Goal: Information Seeking & Learning: Learn about a topic

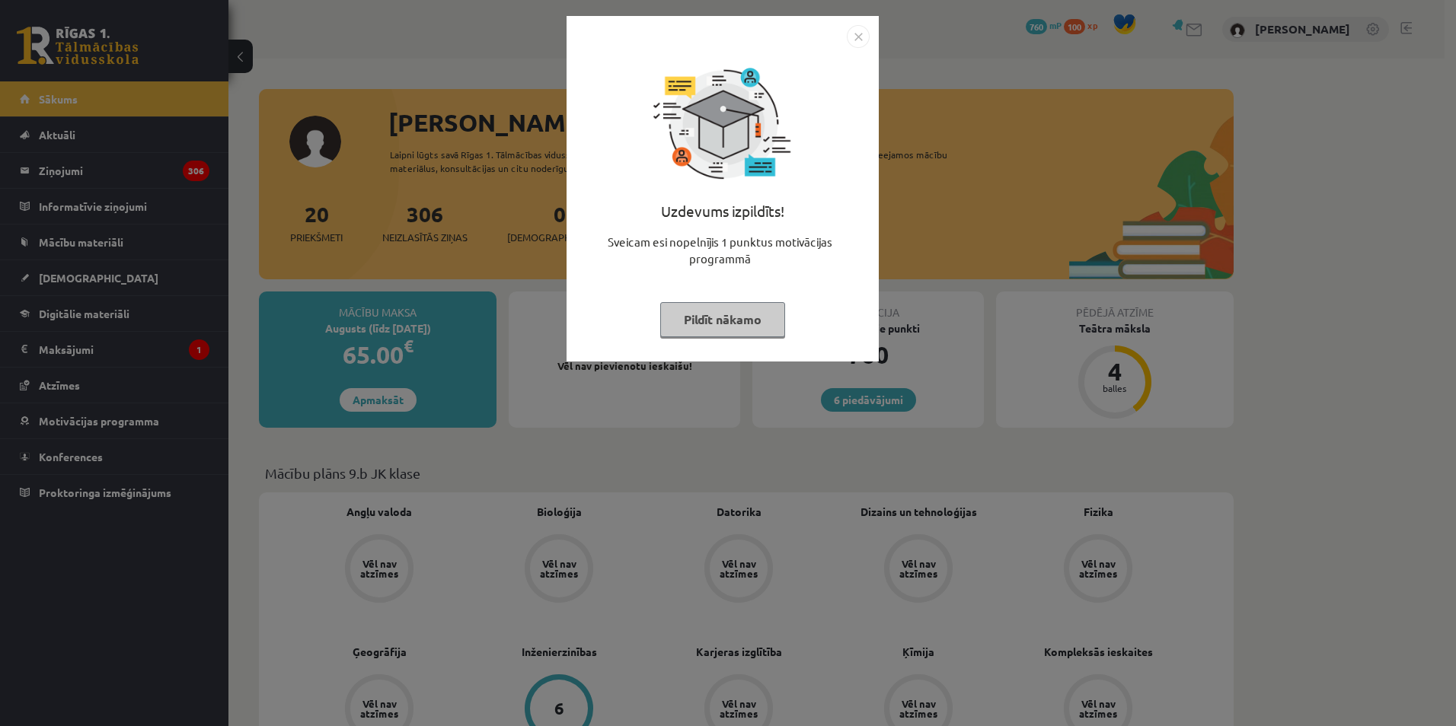
click at [861, 30] on img "Close" at bounding box center [858, 36] width 23 height 23
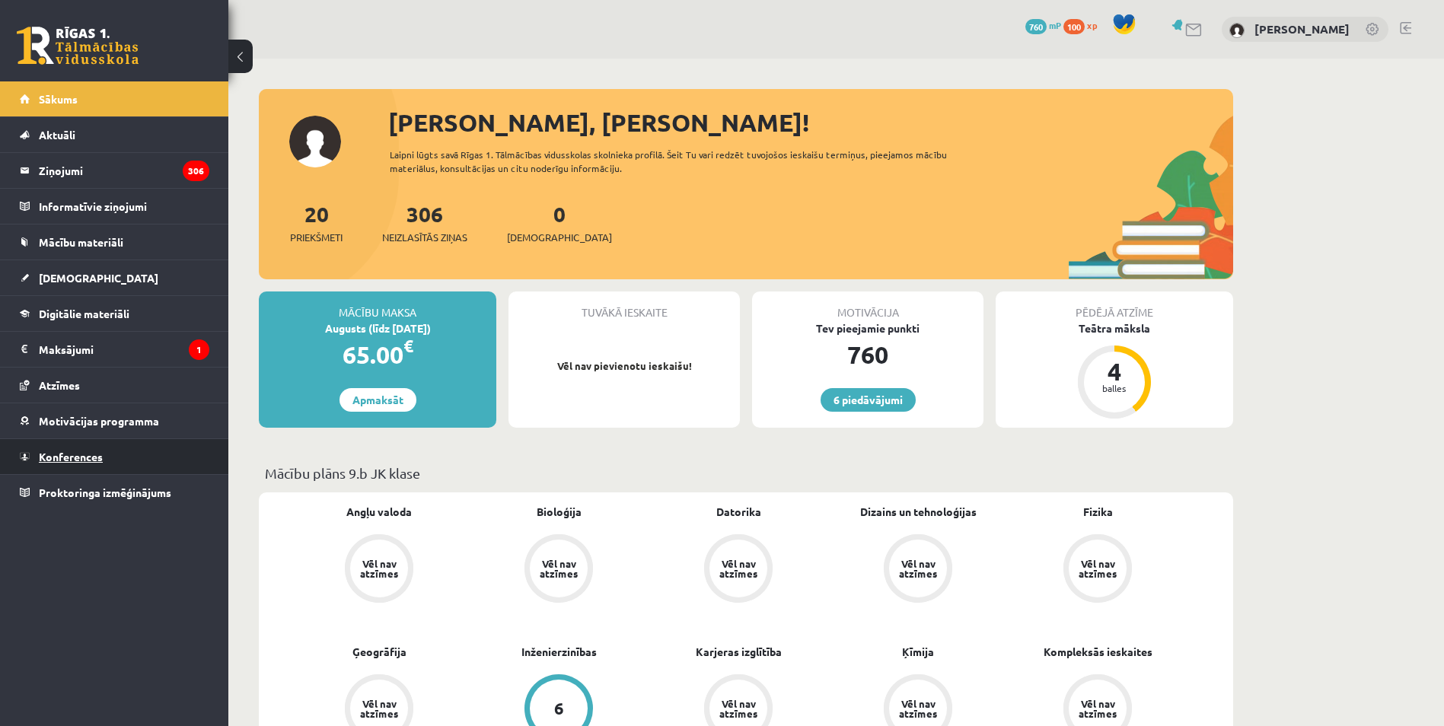
click at [135, 450] on link "Konferences" at bounding box center [115, 456] width 190 height 35
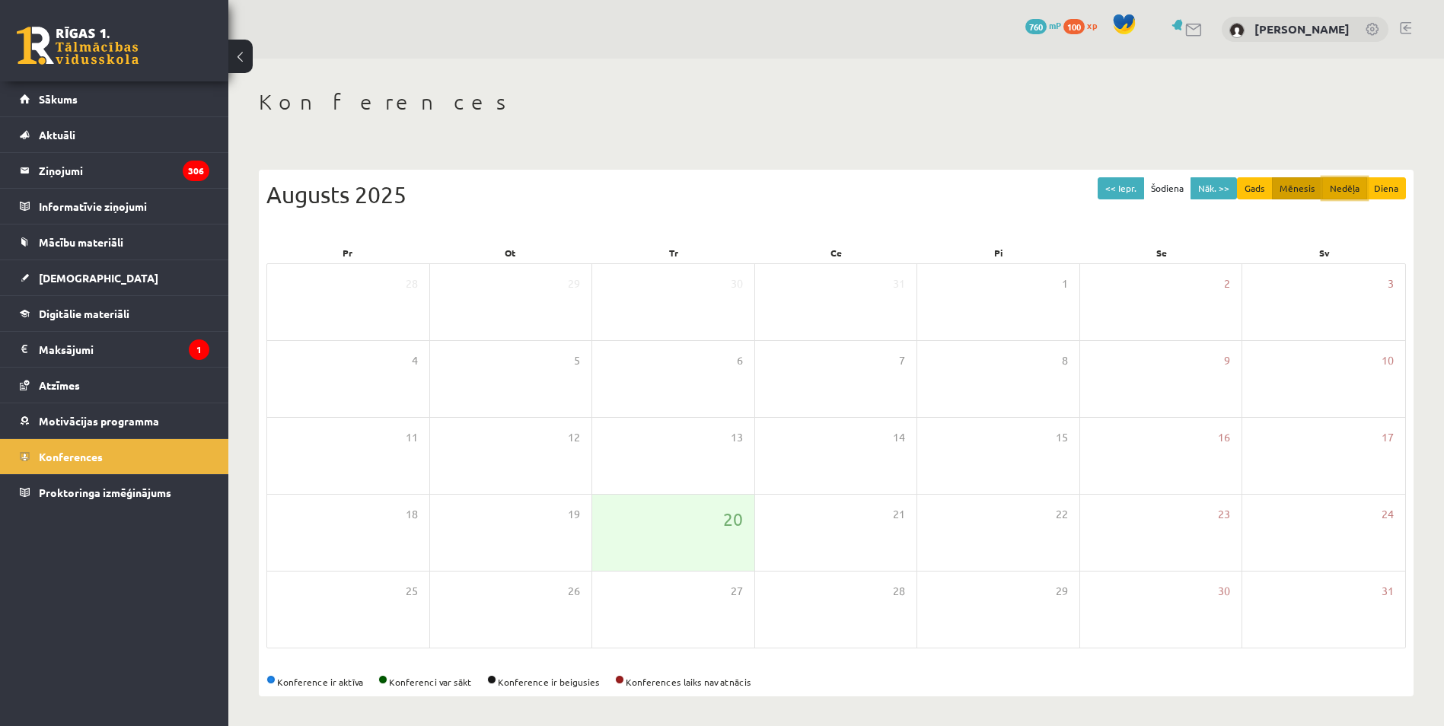
click at [1343, 193] on button "Nedēļa" at bounding box center [1344, 188] width 45 height 22
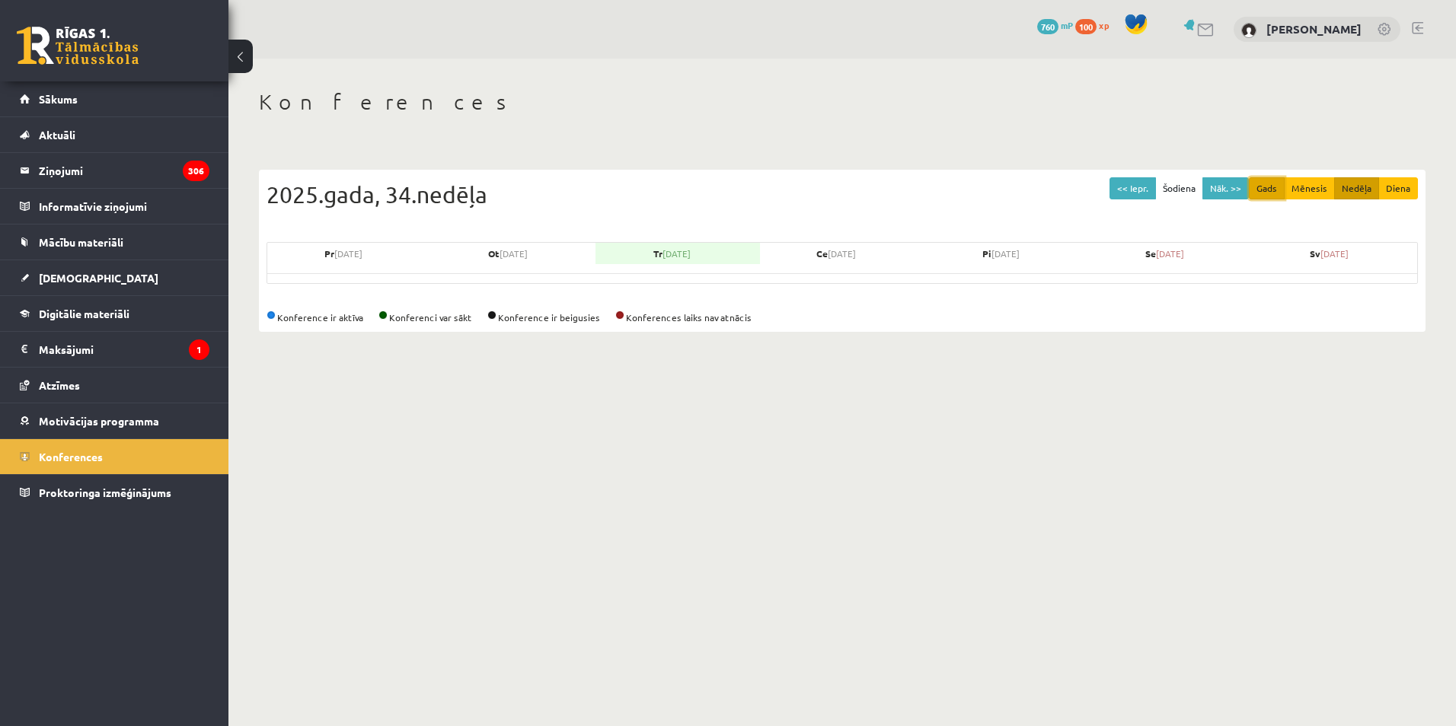
click at [1277, 182] on button "Gads" at bounding box center [1266, 188] width 36 height 22
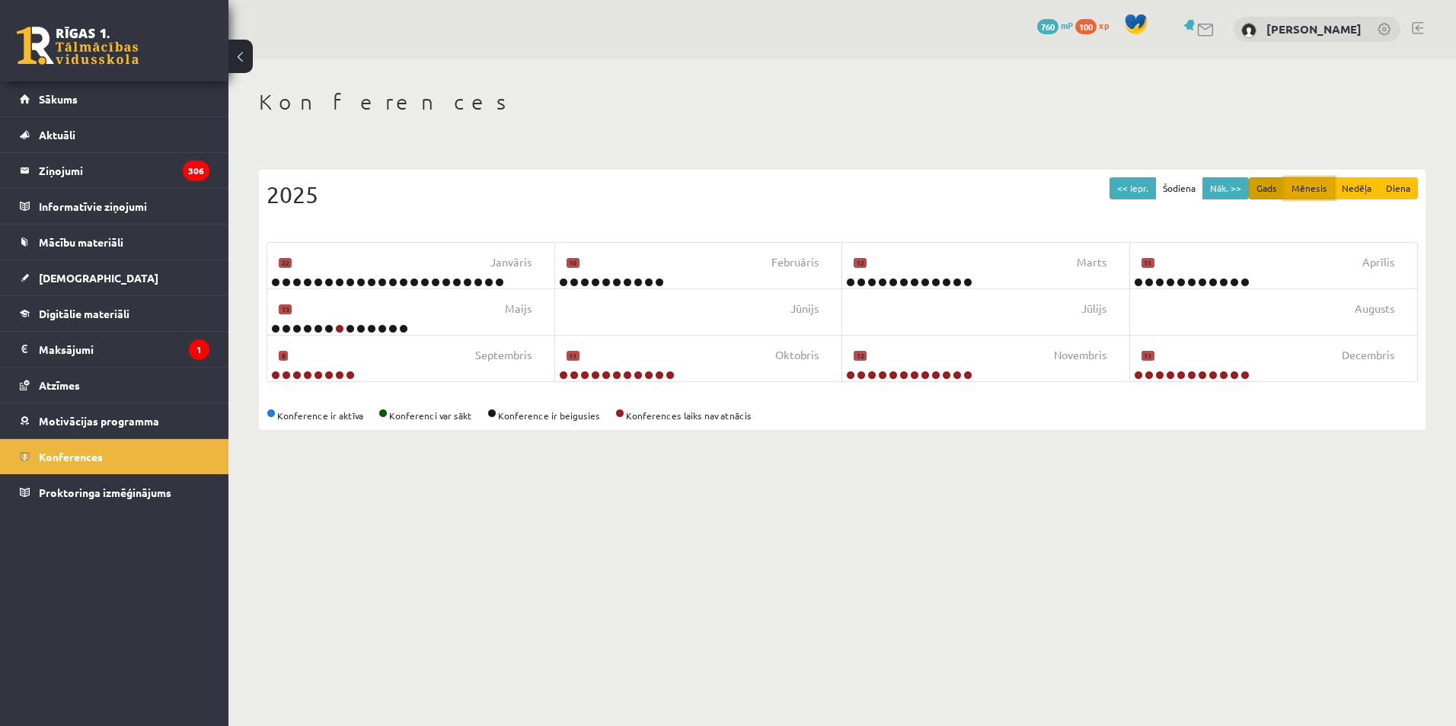
click at [1308, 188] on button "Mēnesis" at bounding box center [1308, 188] width 51 height 22
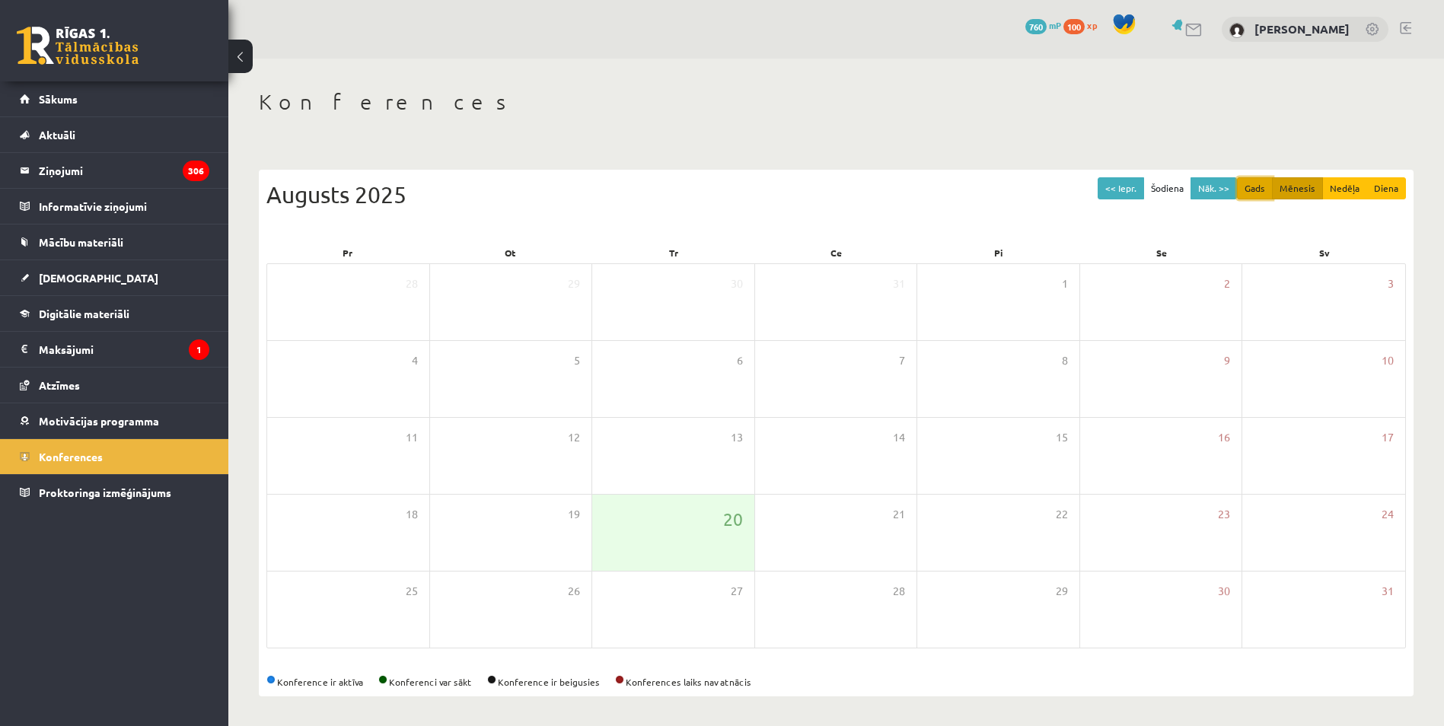
click at [1260, 191] on button "Gads" at bounding box center [1255, 188] width 36 height 22
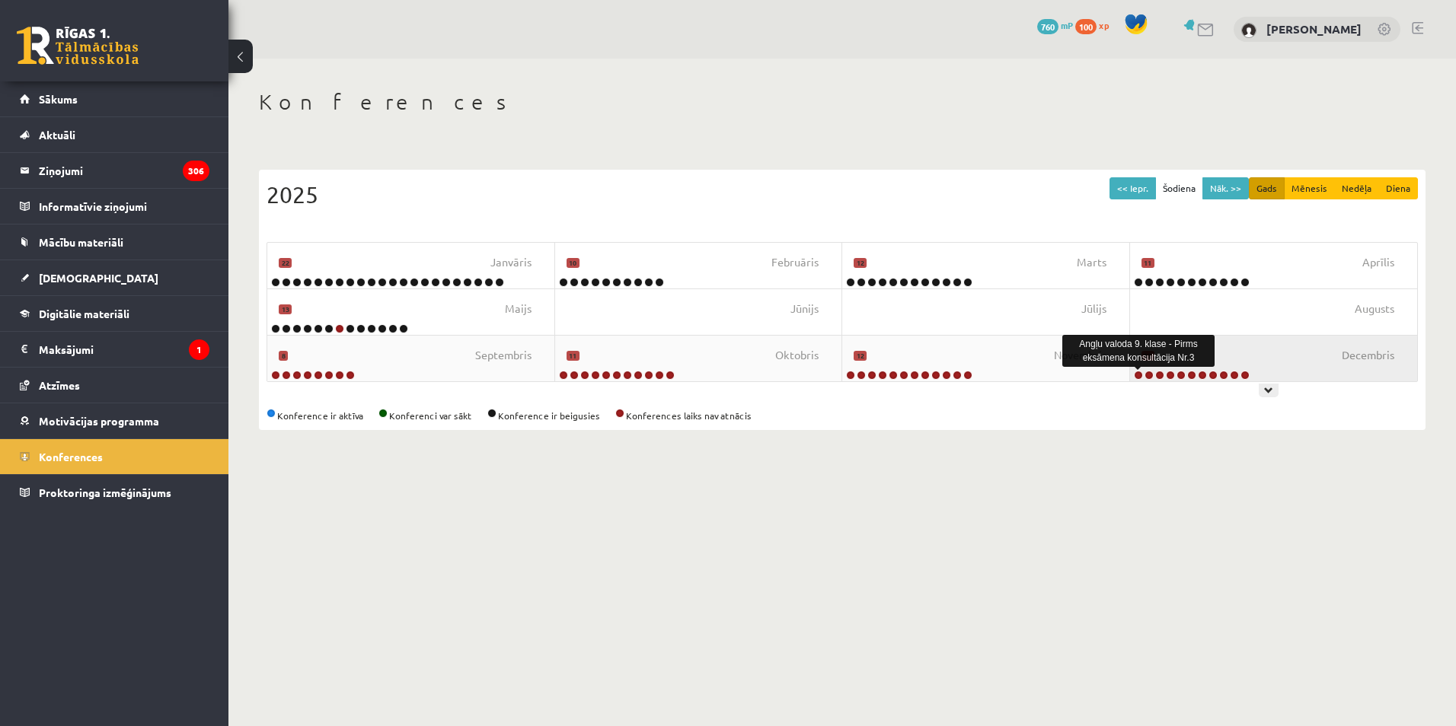
click at [1134, 376] on link at bounding box center [1138, 375] width 9 height 9
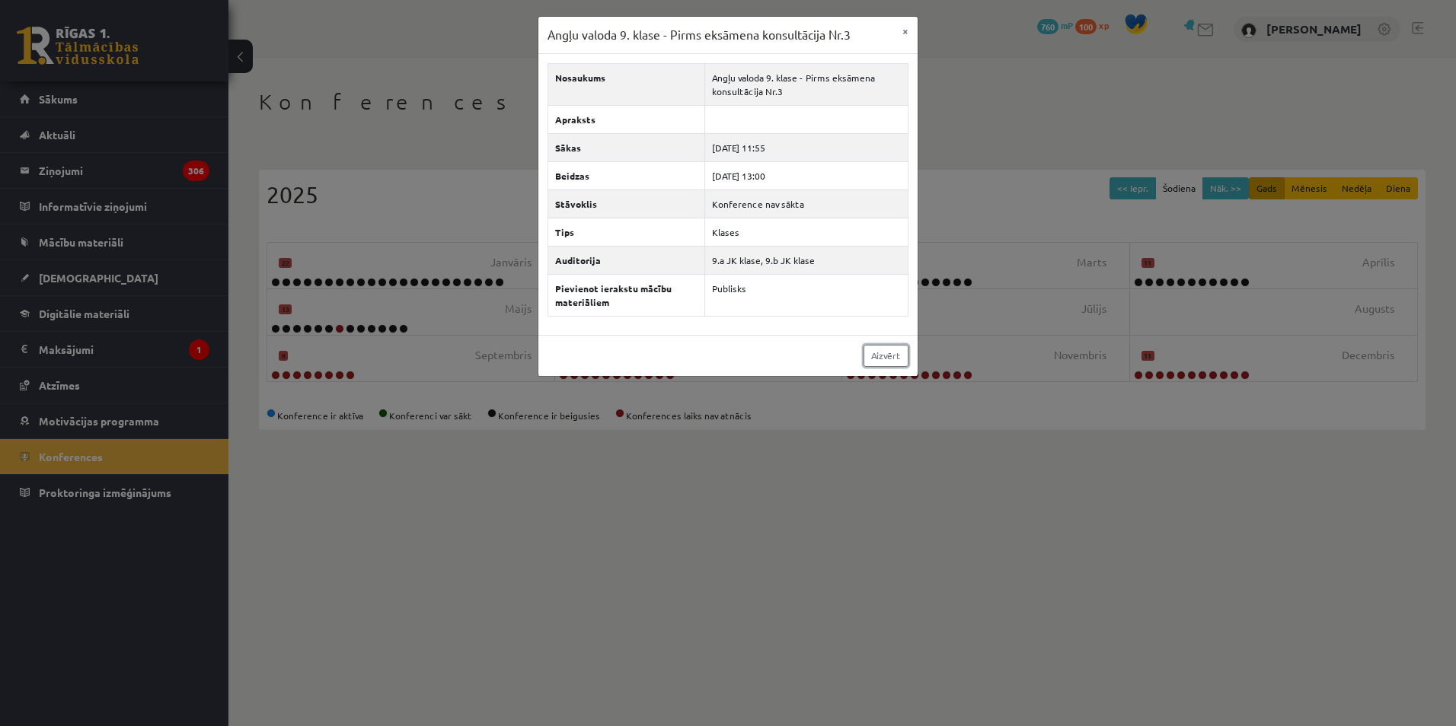
drag, startPoint x: 882, startPoint y: 359, endPoint x: 1105, endPoint y: 301, distance: 230.2
click at [882, 359] on link "Aizvērt" at bounding box center [885, 356] width 45 height 22
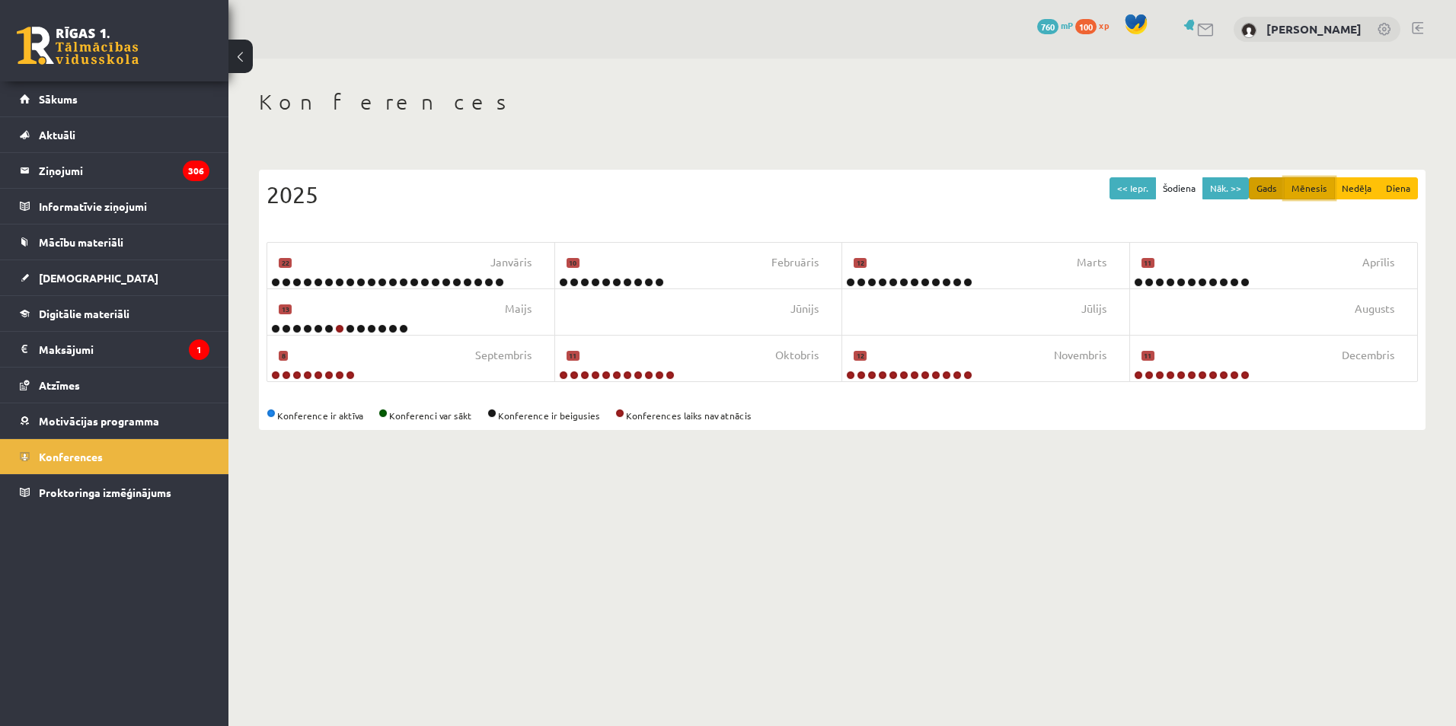
click at [1325, 190] on button "Mēnesis" at bounding box center [1308, 188] width 51 height 22
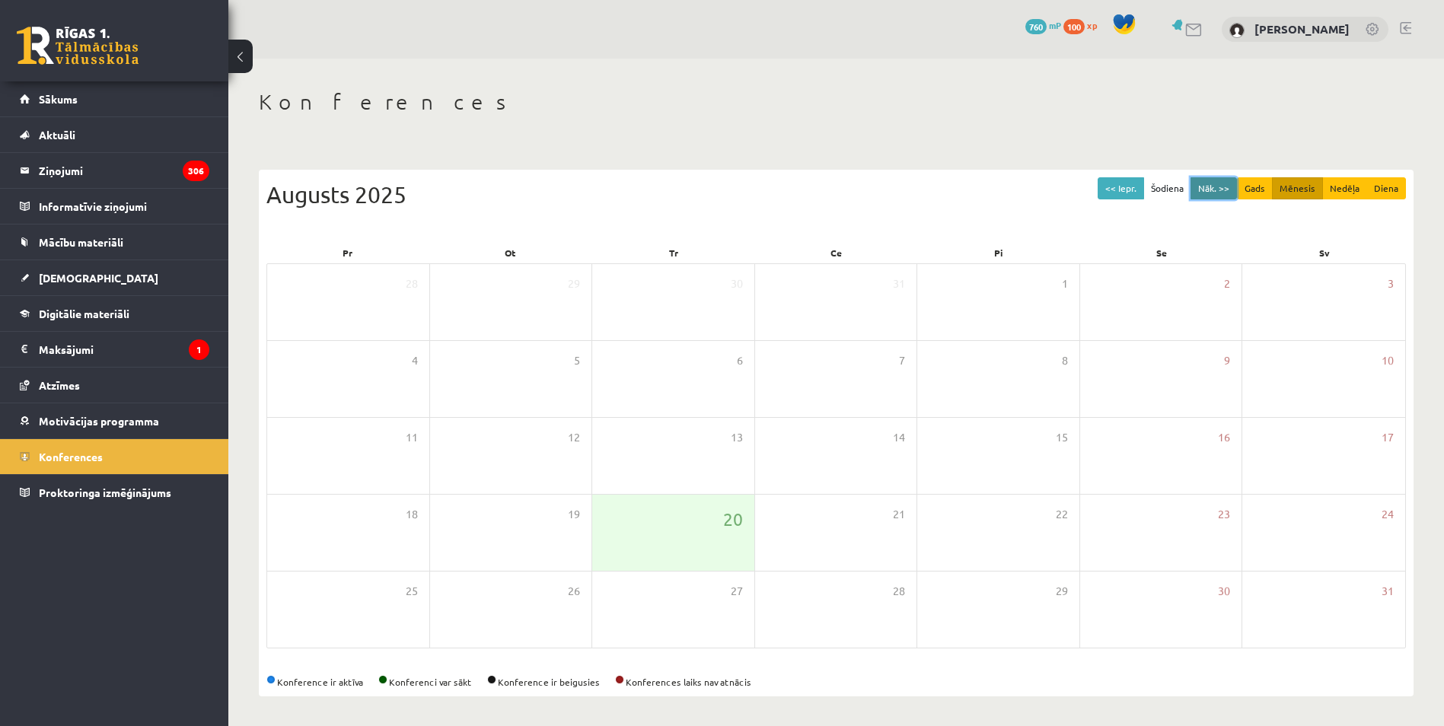
click at [1231, 185] on button "Nāk. >>" at bounding box center [1214, 188] width 46 height 22
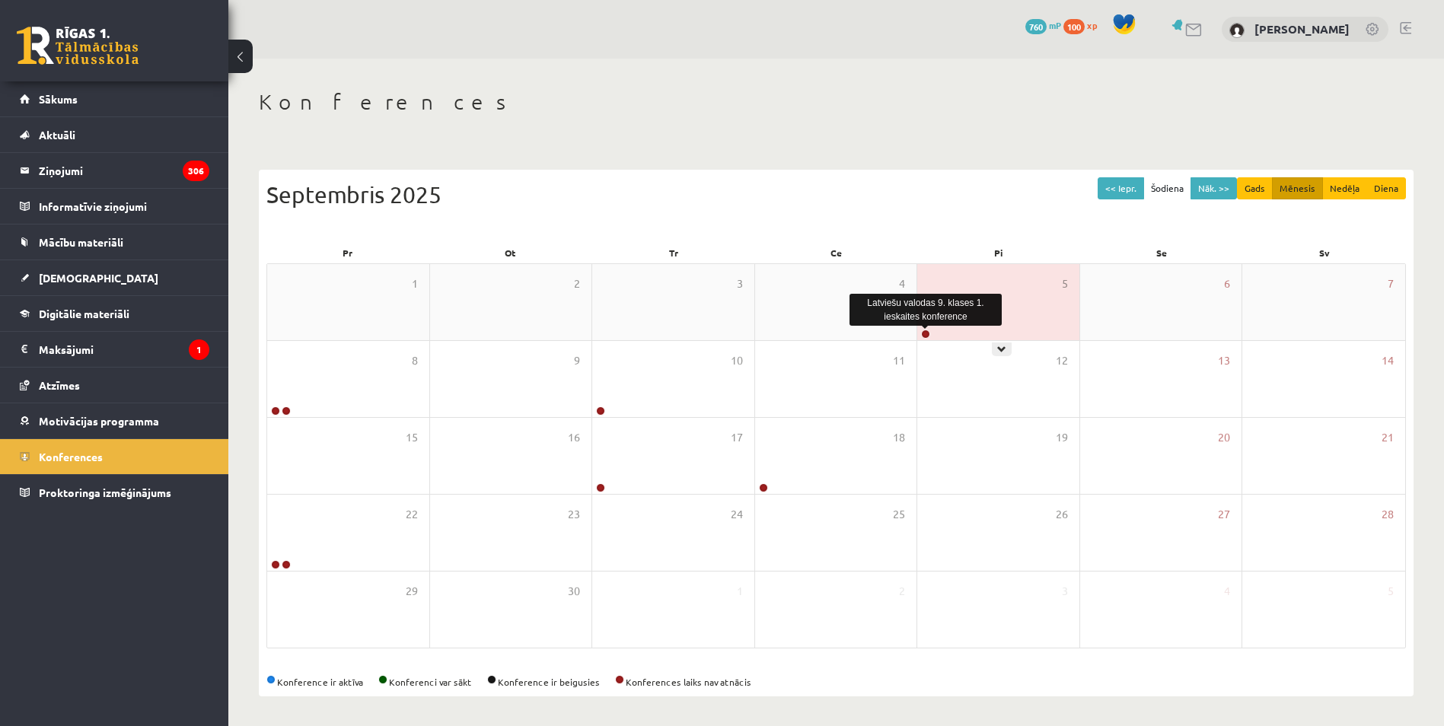
click at [923, 336] on link at bounding box center [925, 334] width 9 height 9
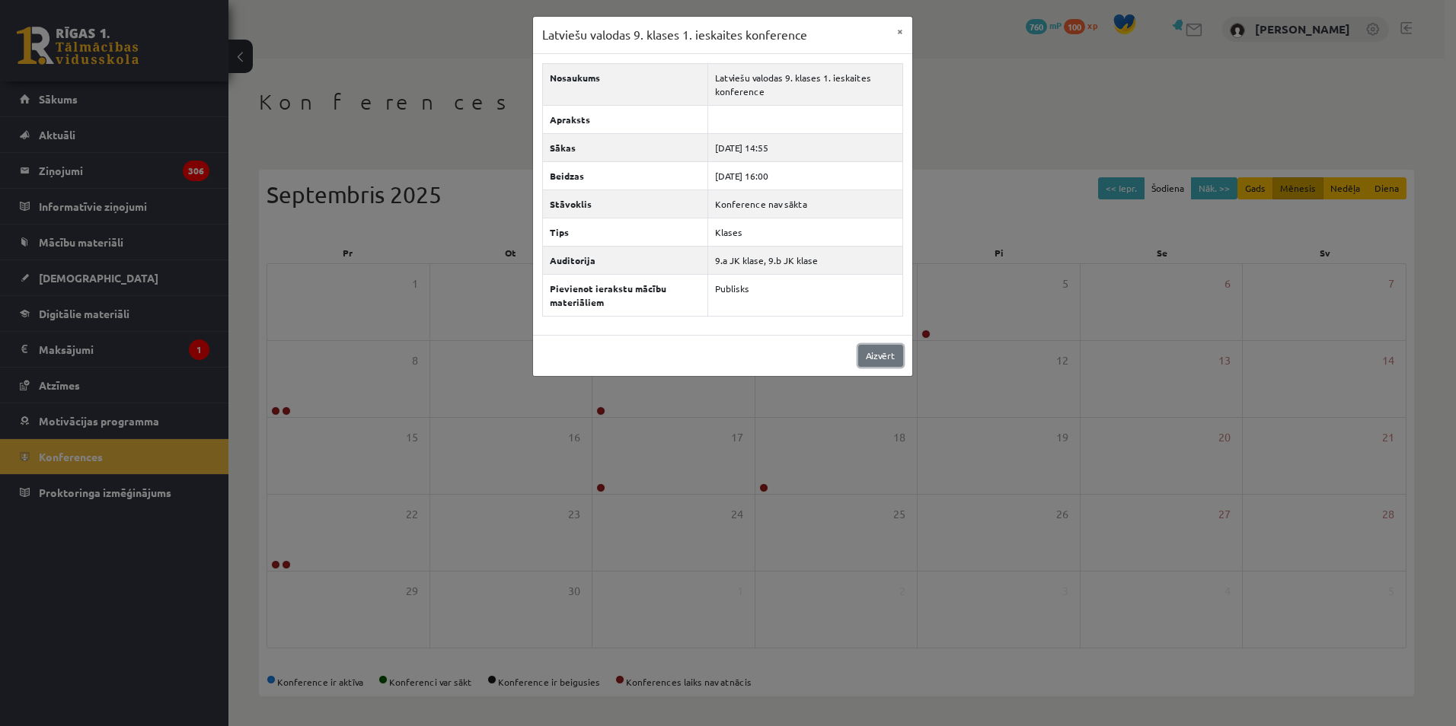
click at [877, 363] on link "Aizvērt" at bounding box center [880, 356] width 45 height 22
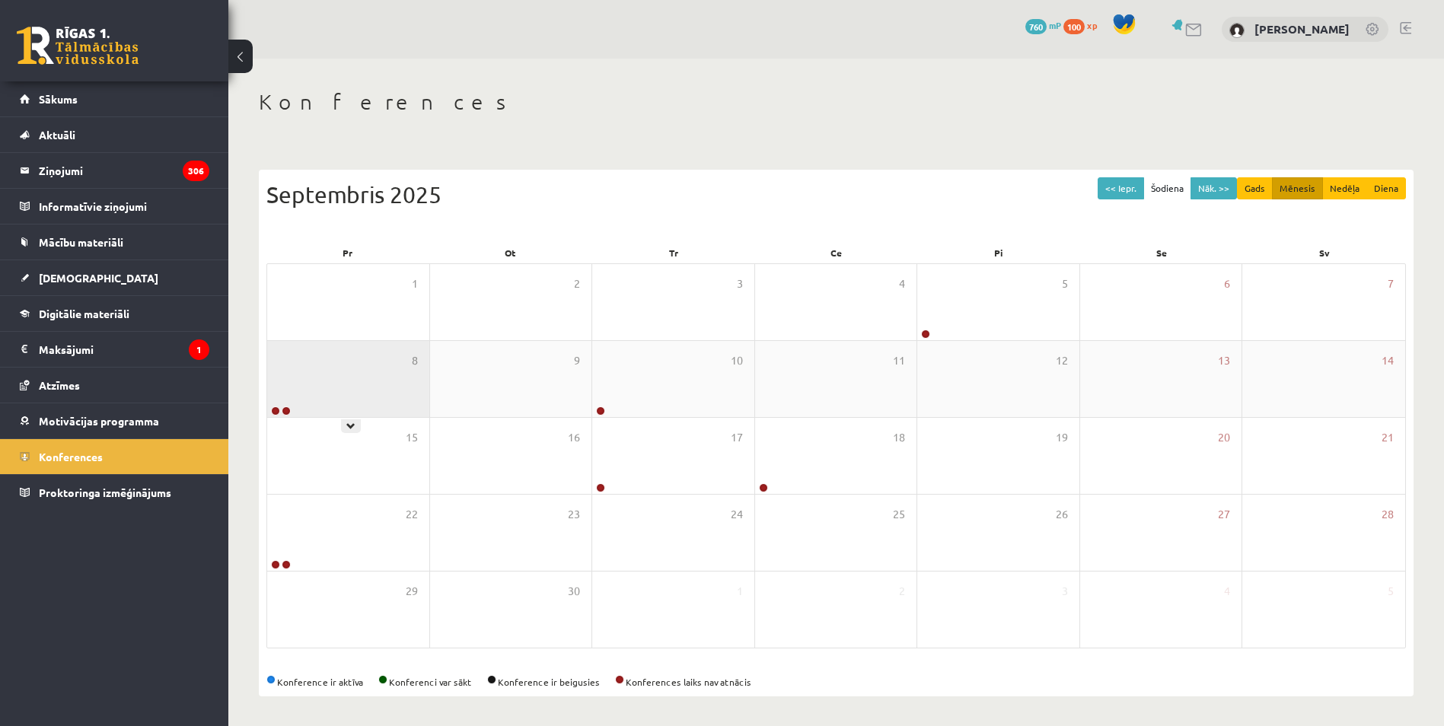
click at [270, 410] on div at bounding box center [279, 412] width 25 height 11
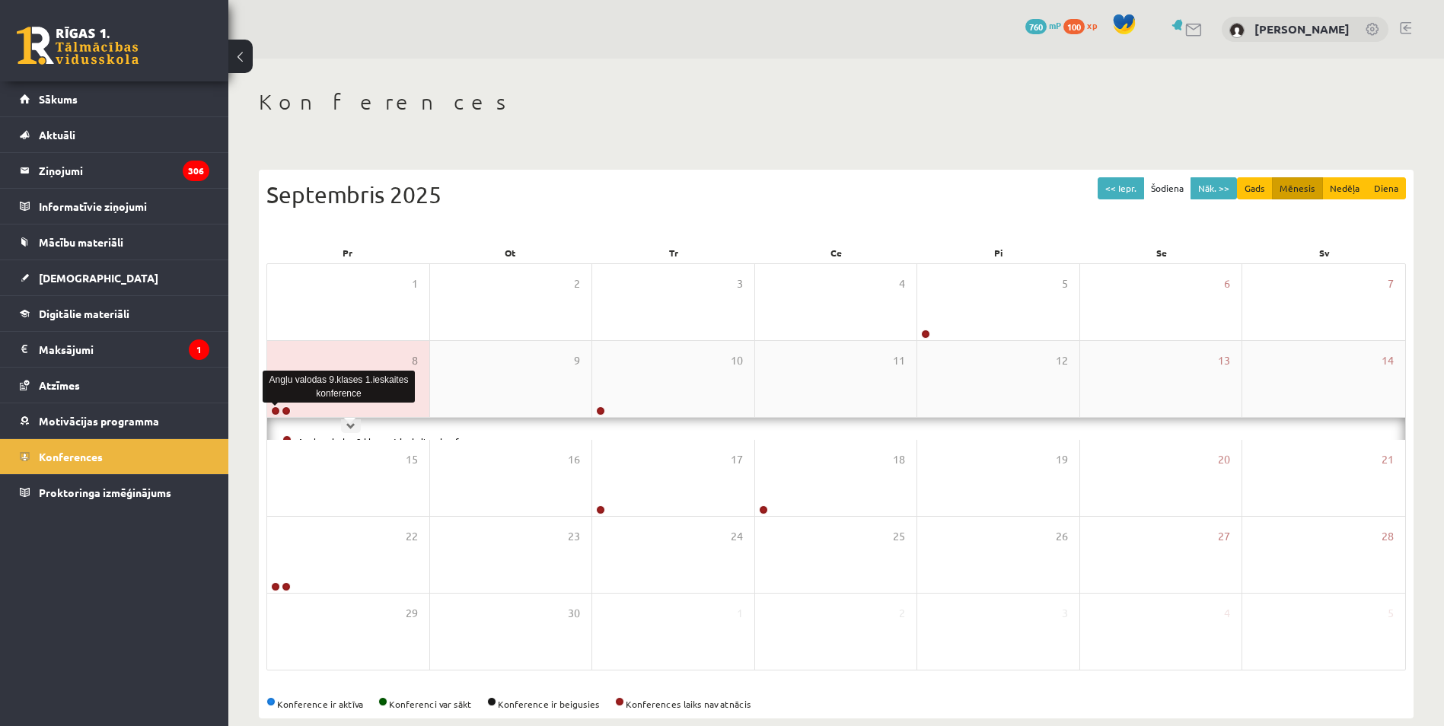
click at [276, 410] on link at bounding box center [275, 411] width 9 height 9
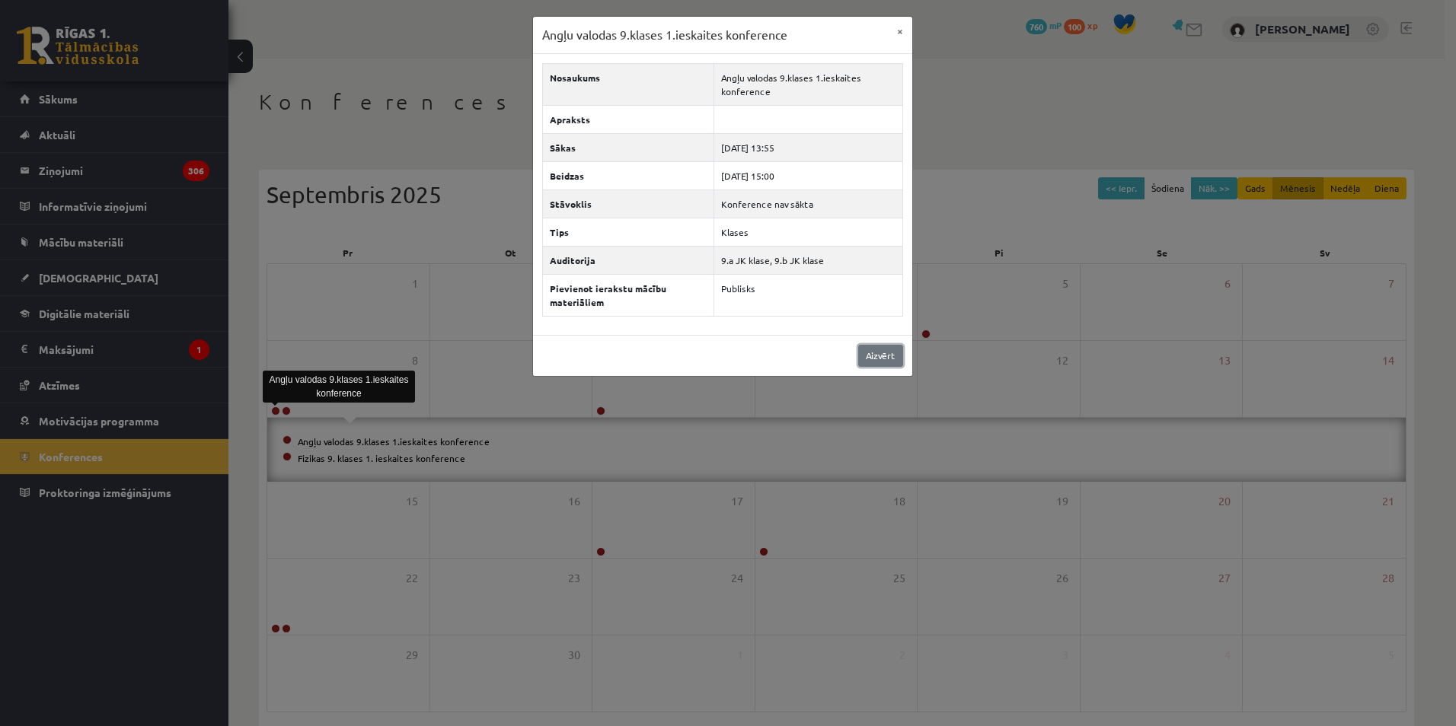
click at [872, 355] on link "Aizvērt" at bounding box center [880, 356] width 45 height 22
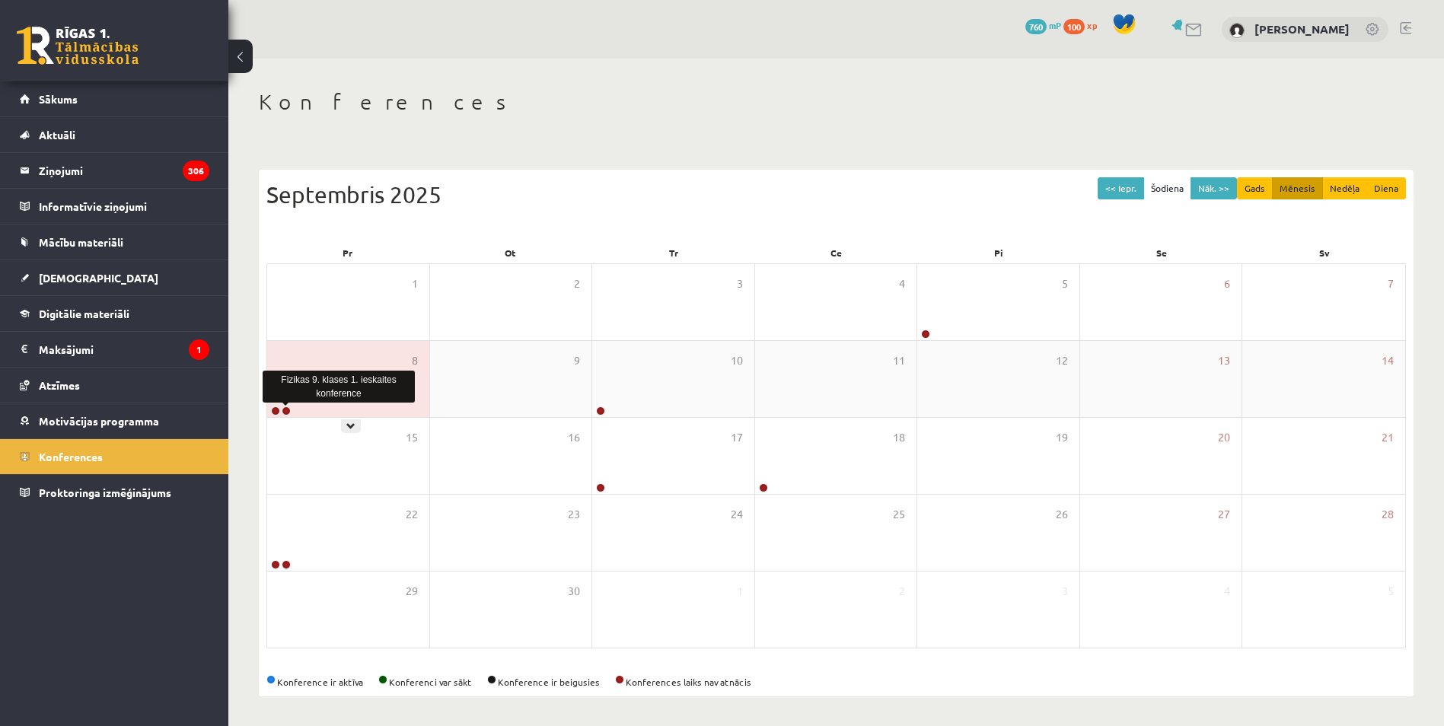
click at [287, 407] on link at bounding box center [286, 411] width 9 height 9
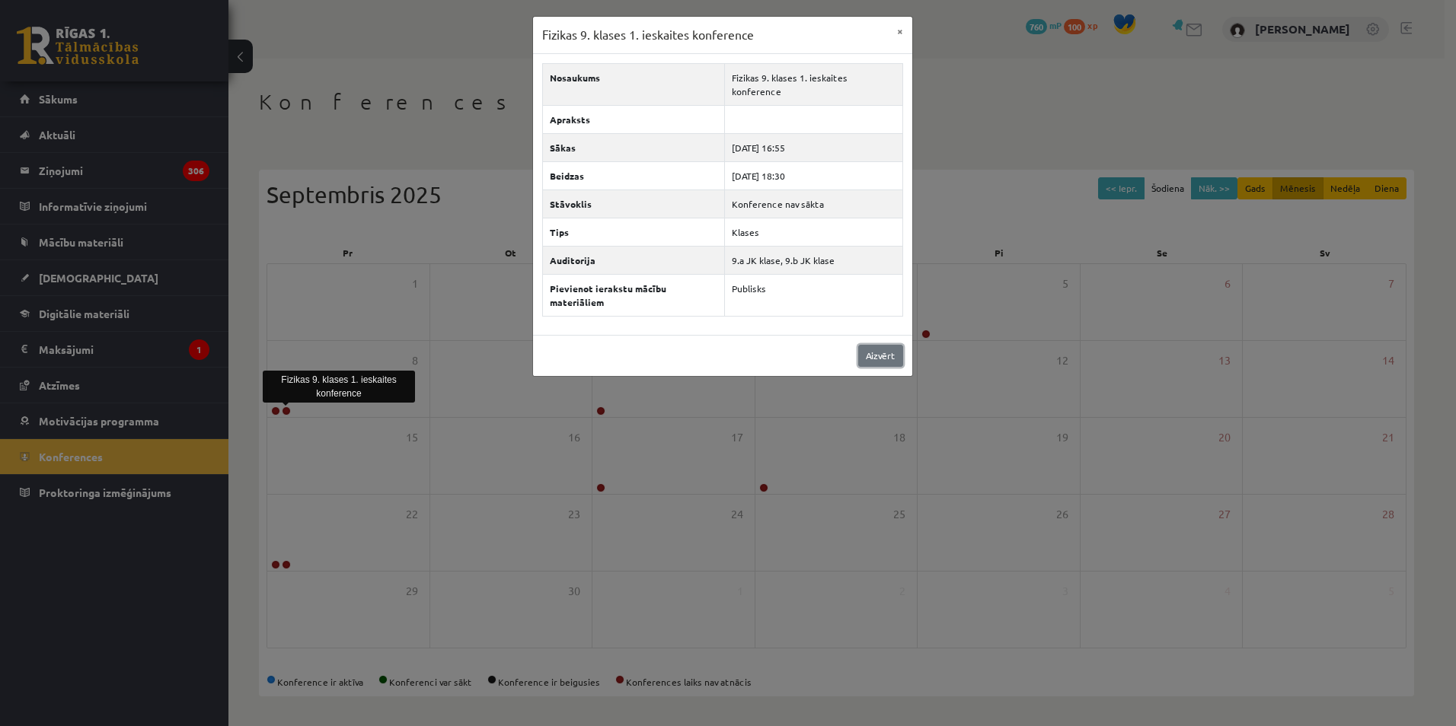
click at [881, 345] on link "Aizvērt" at bounding box center [880, 356] width 45 height 22
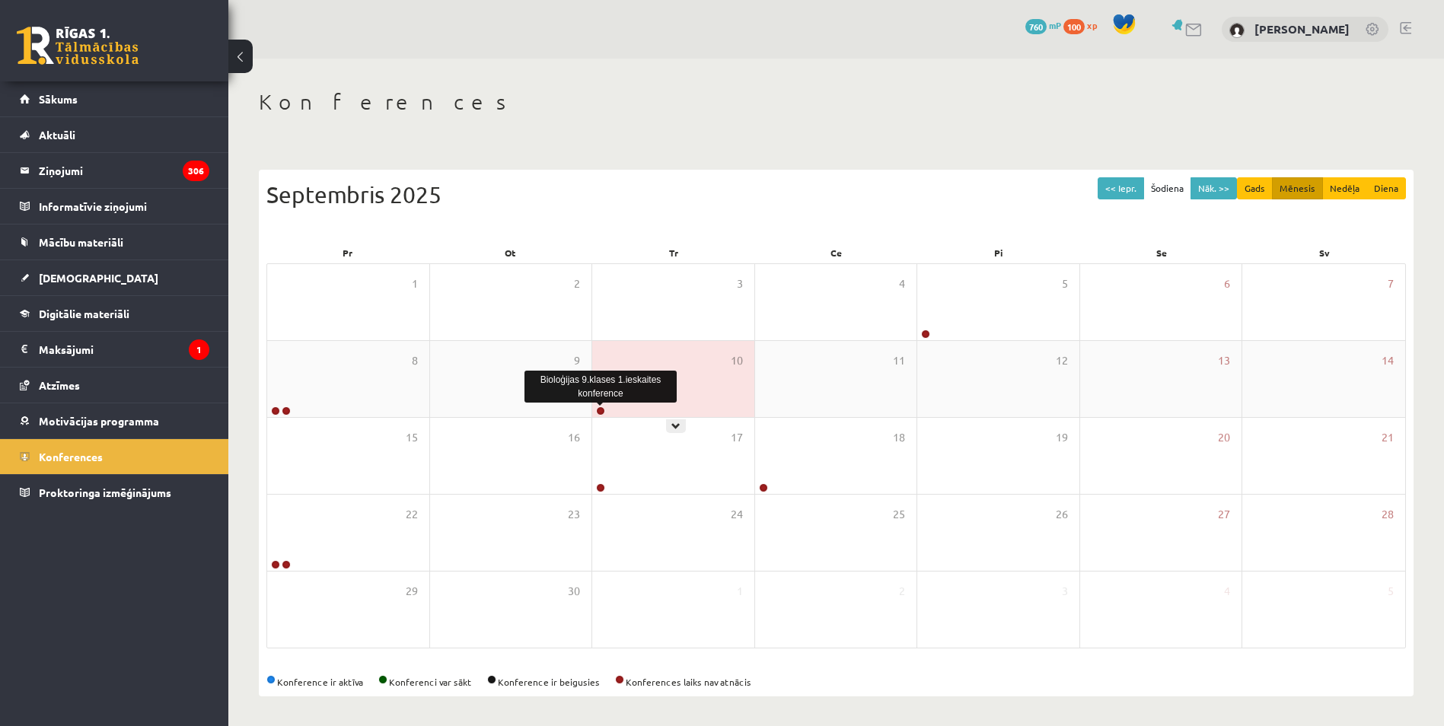
click at [598, 410] on link at bounding box center [600, 411] width 9 height 9
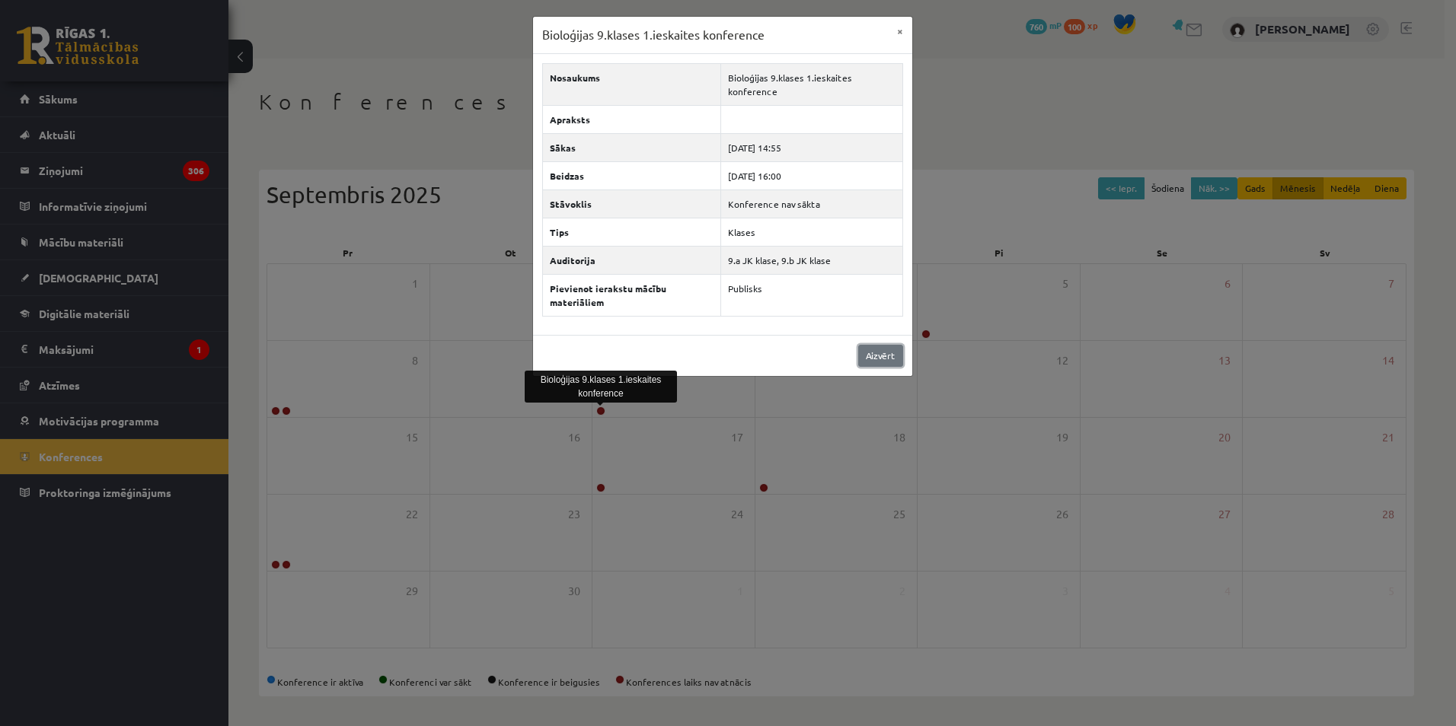
click at [886, 365] on link "Aizvērt" at bounding box center [880, 356] width 45 height 22
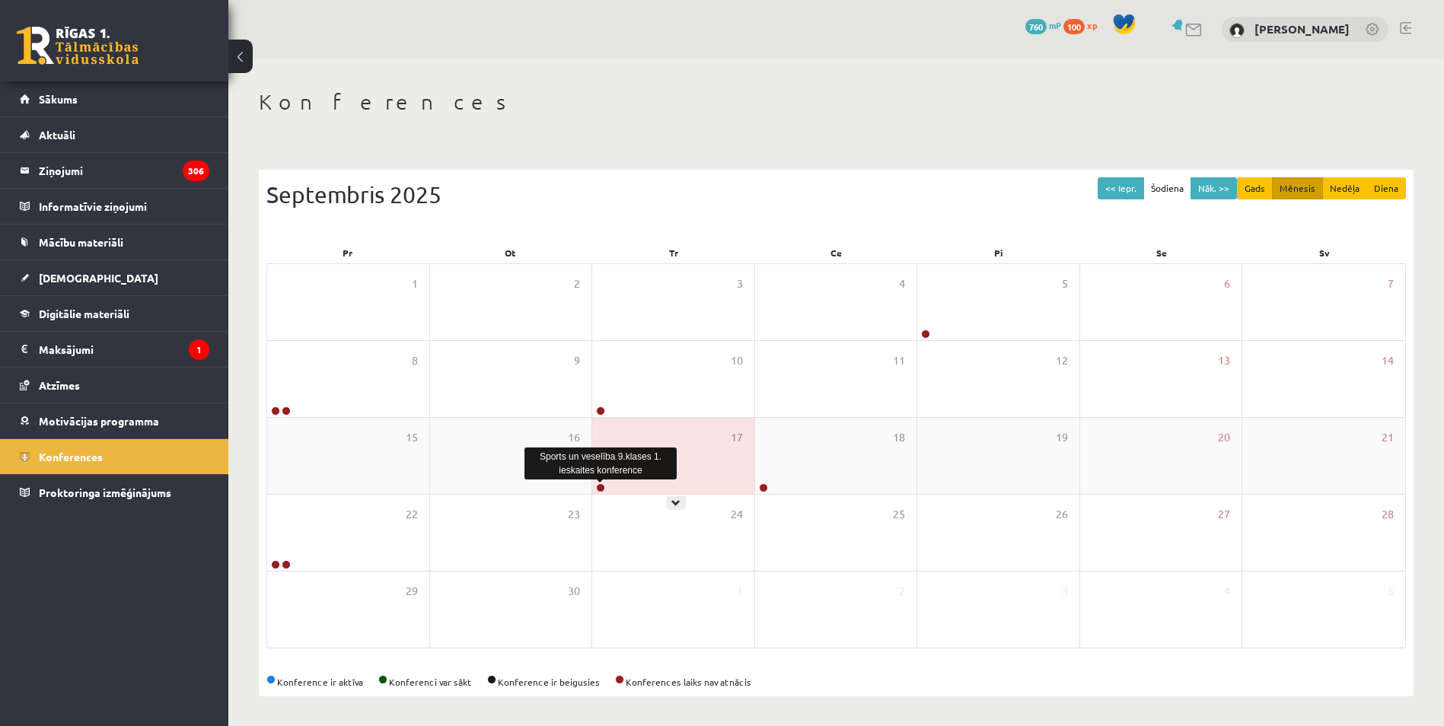
click at [601, 489] on link at bounding box center [600, 487] width 9 height 9
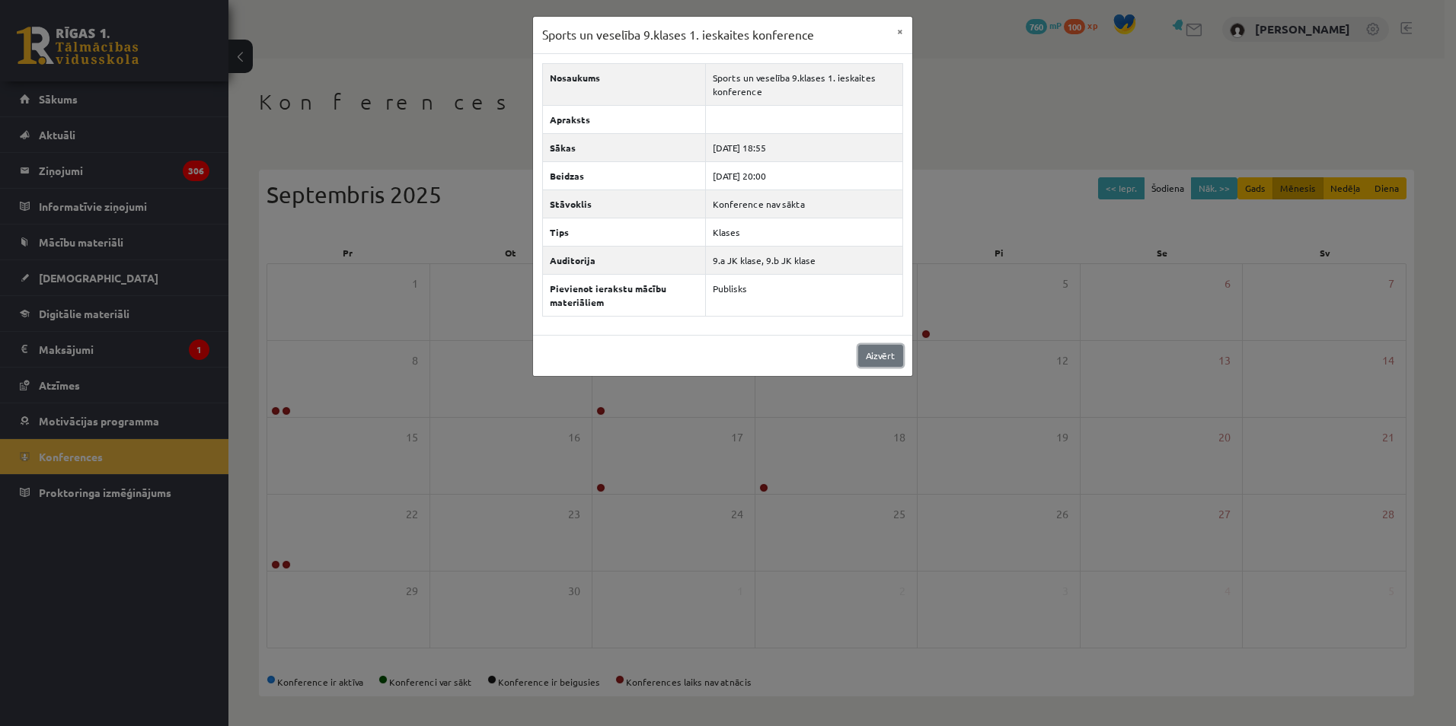
click at [888, 347] on link "Aizvērt" at bounding box center [880, 356] width 45 height 22
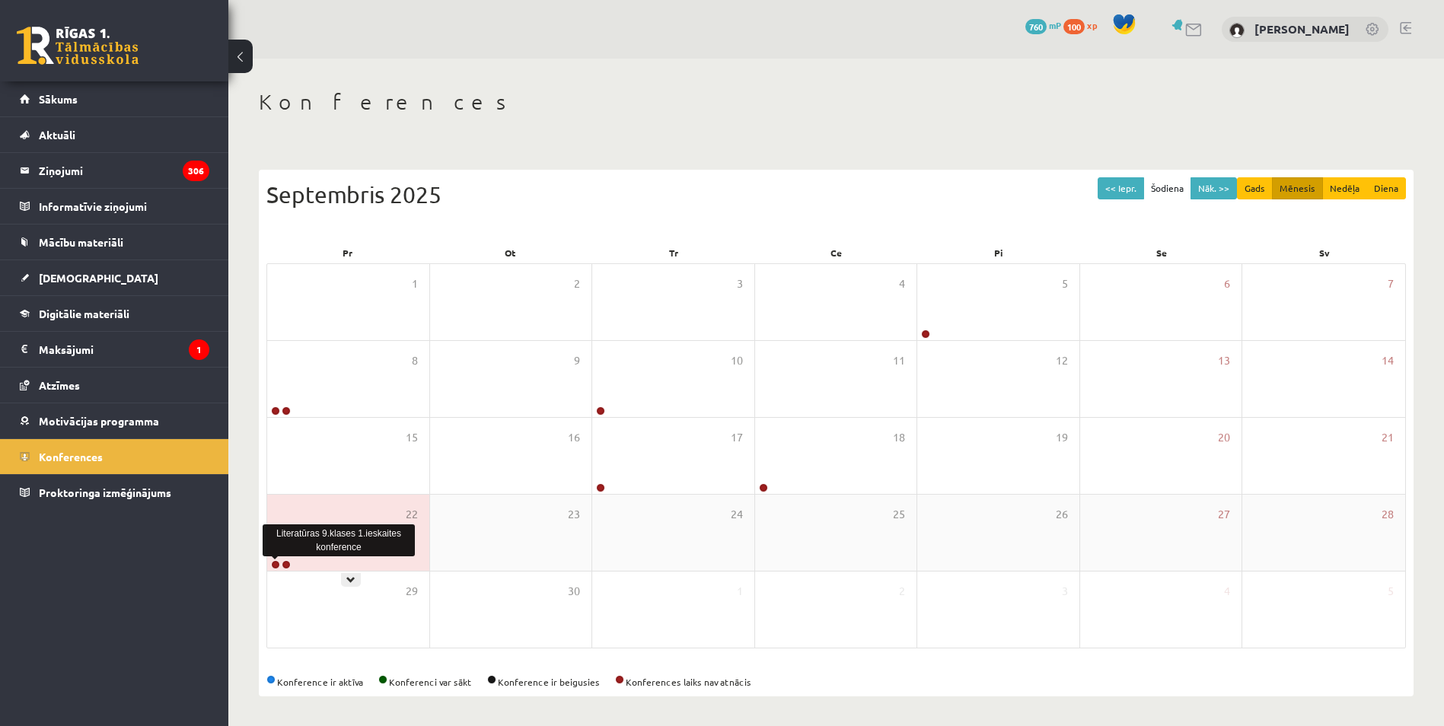
click at [273, 565] on link at bounding box center [275, 564] width 9 height 9
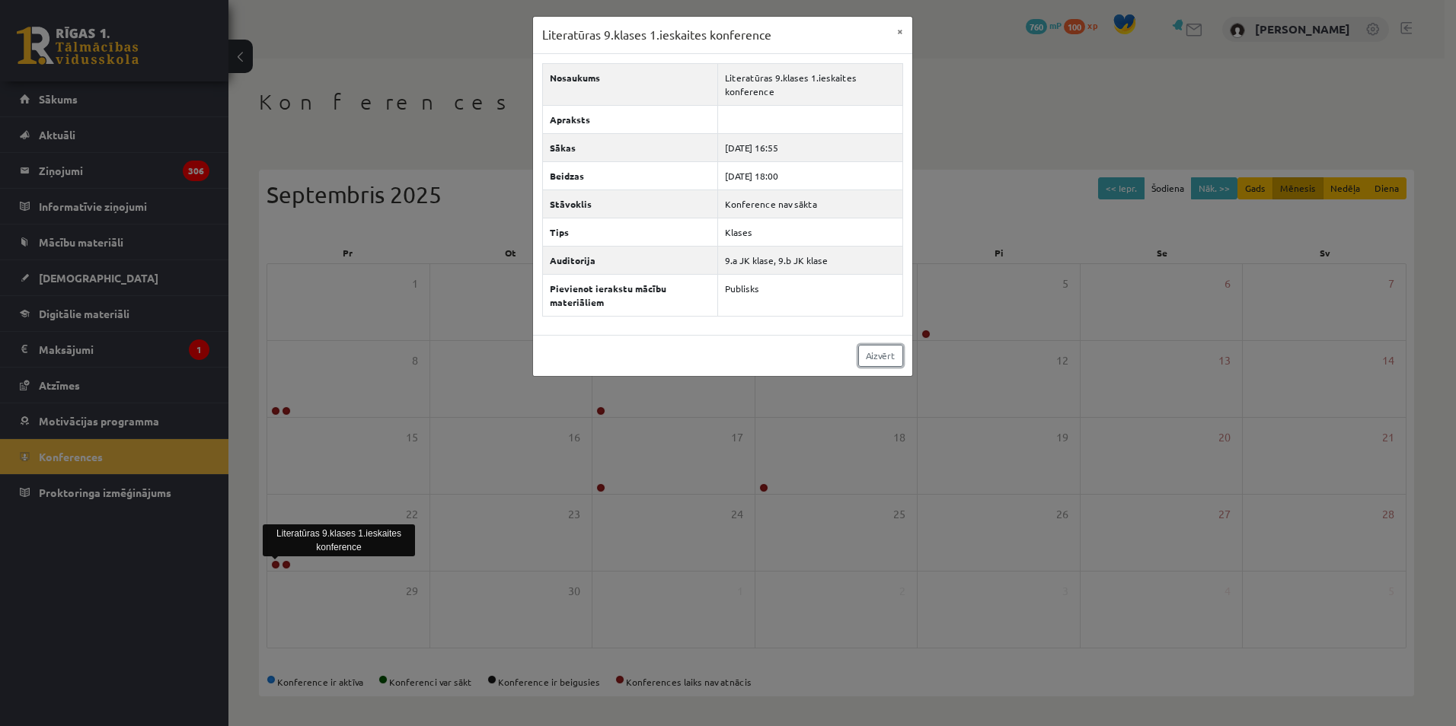
click at [873, 365] on link "Aizvērt" at bounding box center [880, 356] width 45 height 22
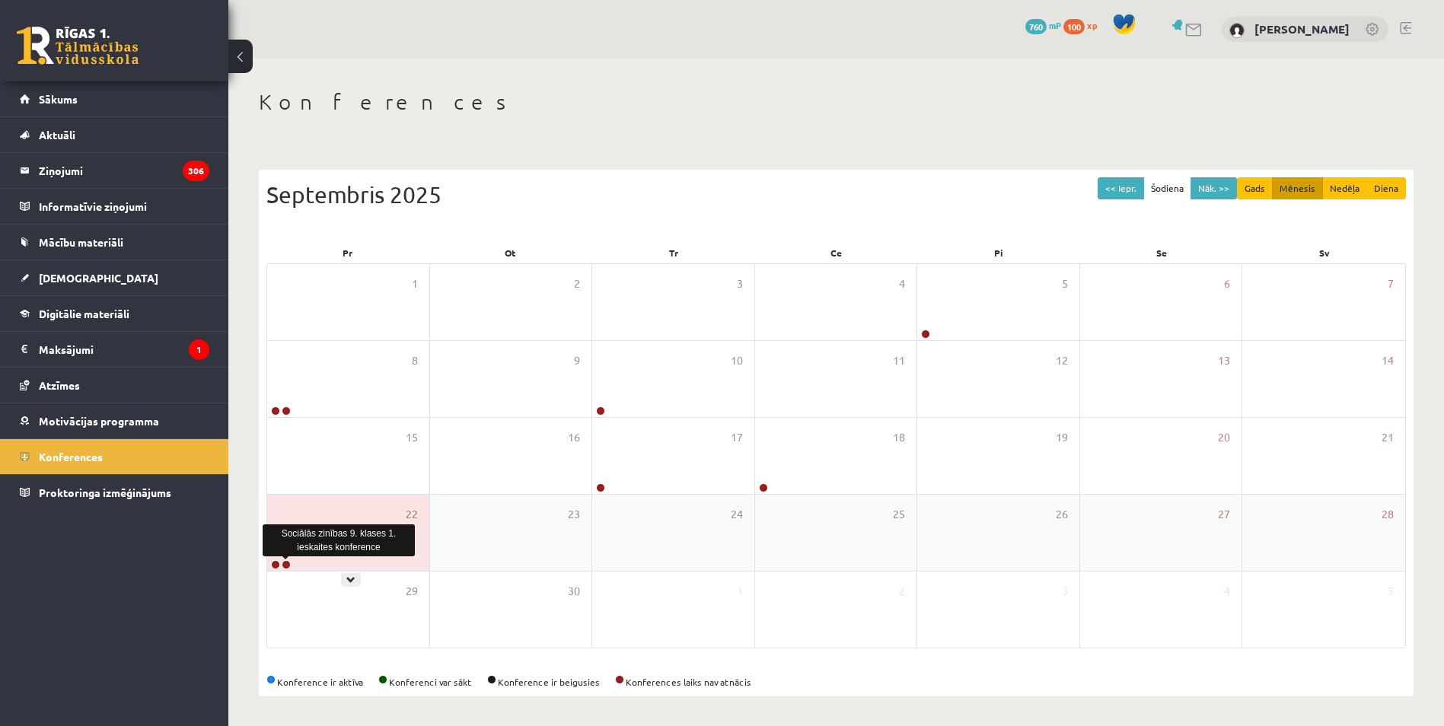
click at [286, 563] on link at bounding box center [286, 564] width 9 height 9
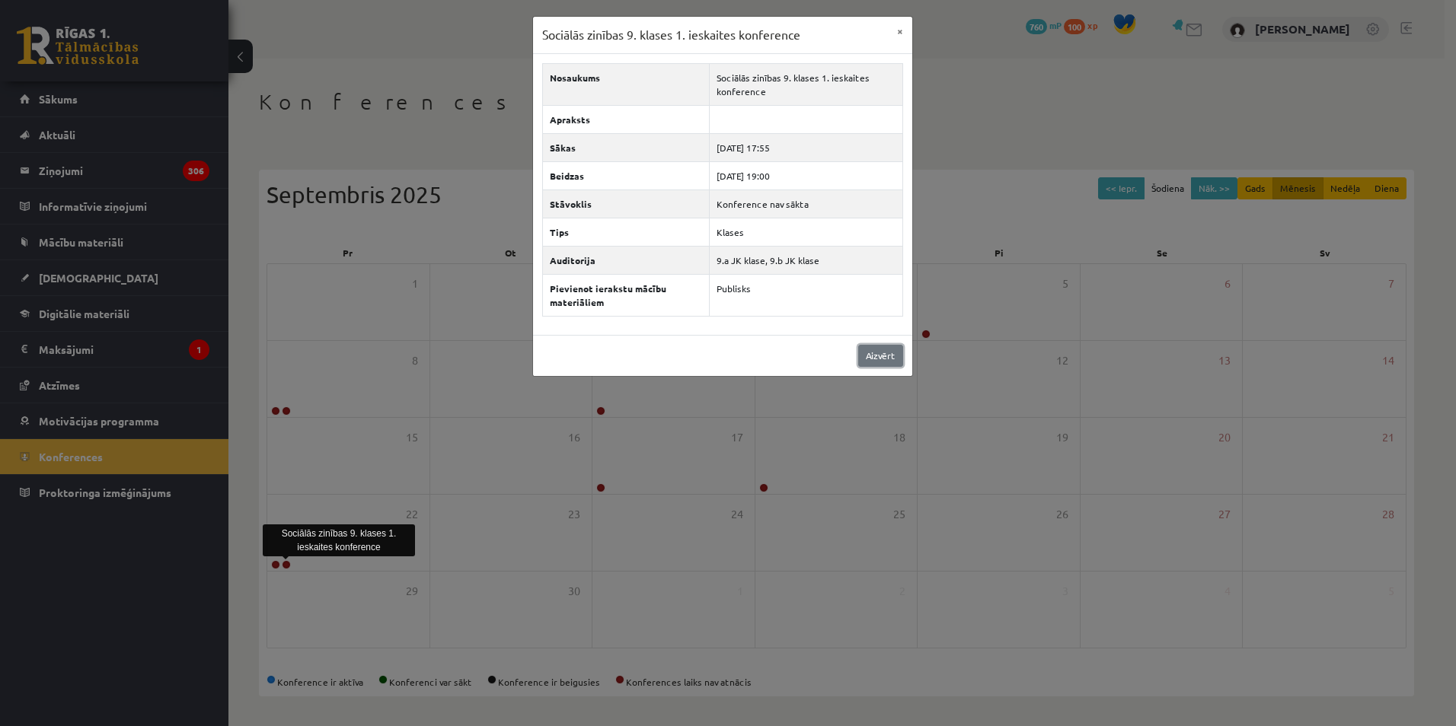
click at [899, 362] on link "Aizvērt" at bounding box center [880, 356] width 45 height 22
